Goal: Information Seeking & Learning: Learn about a topic

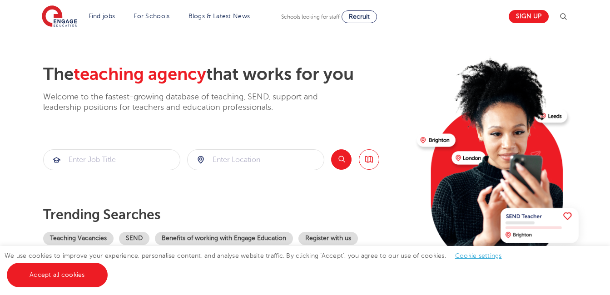
scroll to position [39, 0]
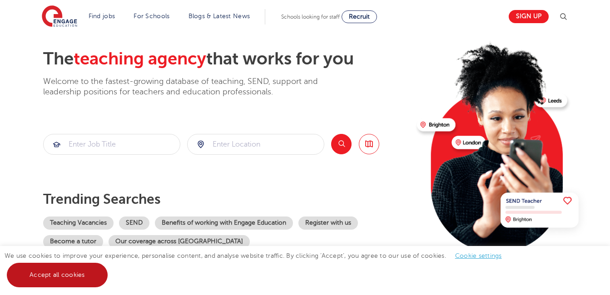
click at [81, 269] on link "Accept all cookies" at bounding box center [57, 275] width 101 height 25
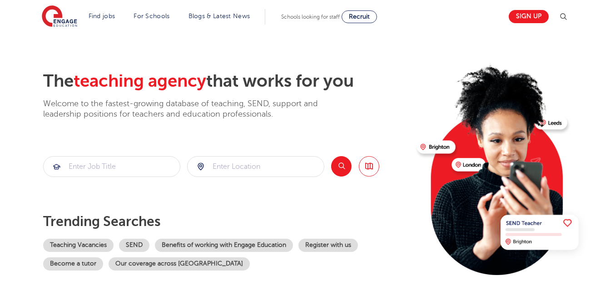
scroll to position [19, 0]
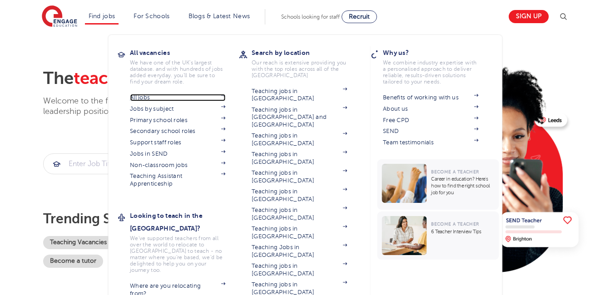
click at [153, 97] on link "All jobs" at bounding box center [177, 97] width 95 height 7
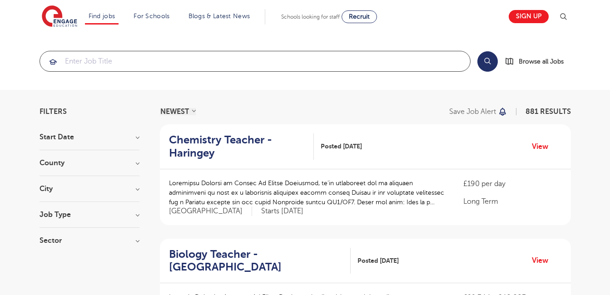
click at [121, 62] on input "search" at bounding box center [255, 61] width 430 height 20
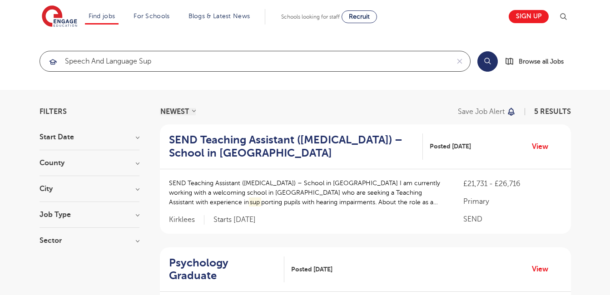
type input "Speech and language supp"
